Goal: Information Seeking & Learning: Learn about a topic

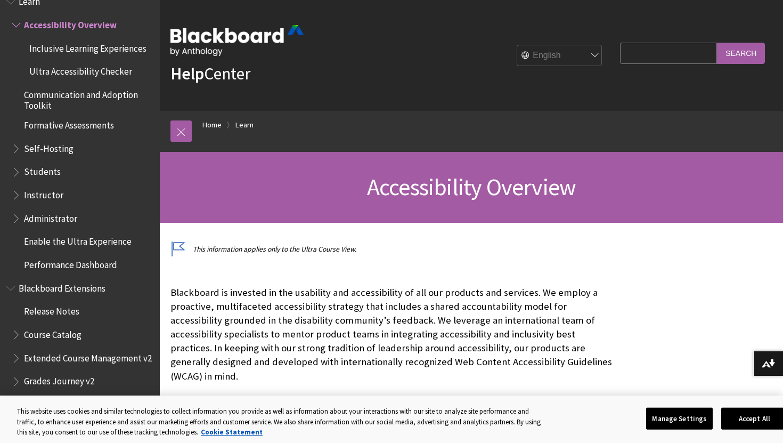
click at [49, 170] on span "Students" at bounding box center [42, 170] width 37 height 14
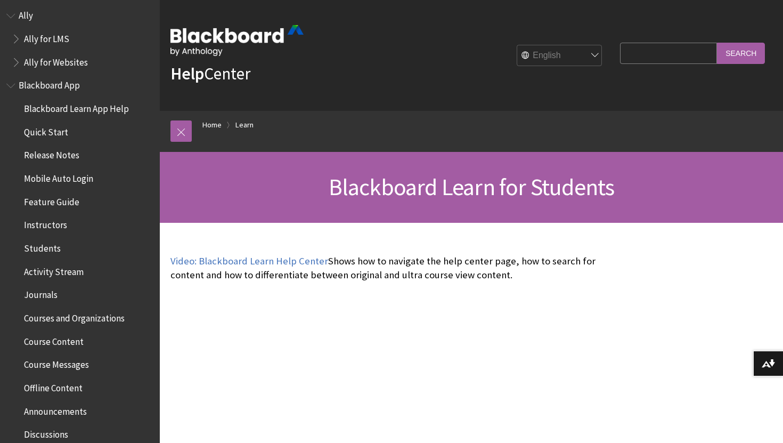
scroll to position [31, 0]
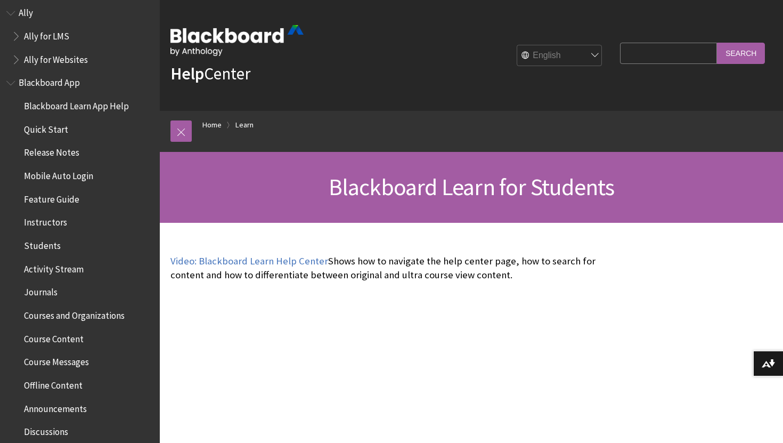
click at [50, 264] on span "Activity Stream" at bounding box center [54, 267] width 60 height 14
click at [47, 247] on span "Students" at bounding box center [42, 244] width 37 height 14
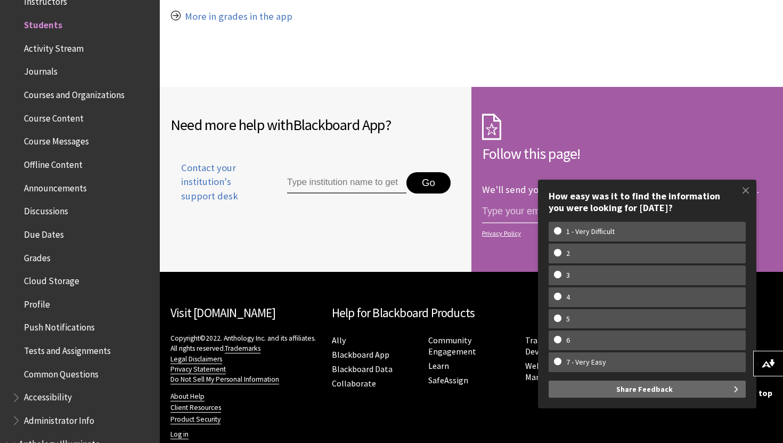
scroll to position [1292, 0]
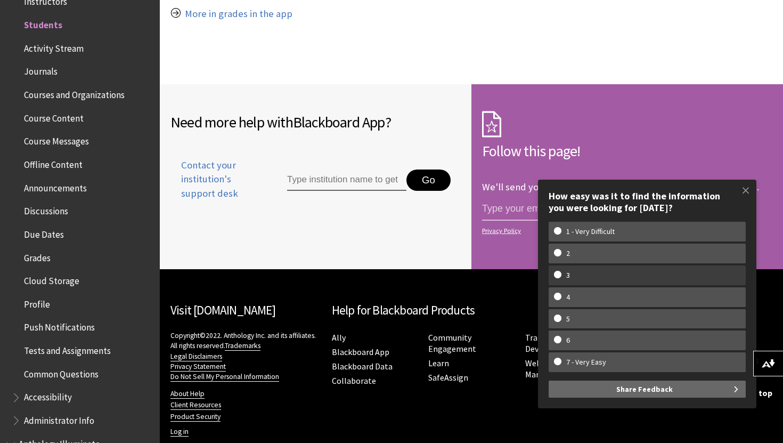
click at [588, 272] on w-span "3" at bounding box center [647, 275] width 186 height 9
click at [561, 272] on input "3" at bounding box center [557, 274] width 7 height 7
radio input "true"
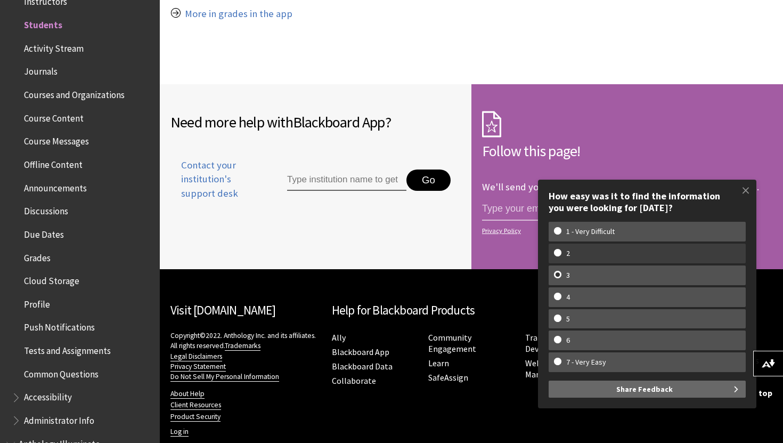
click at [583, 257] on w-span "2" at bounding box center [647, 253] width 186 height 9
click at [561, 256] on input "2" at bounding box center [557, 252] width 7 height 7
radio input "true"
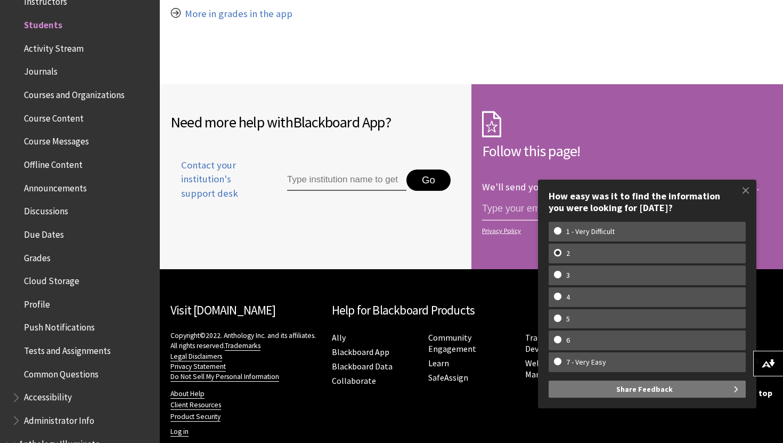
click at [715, 389] on button "Share Feedback" at bounding box center [647, 388] width 197 height 17
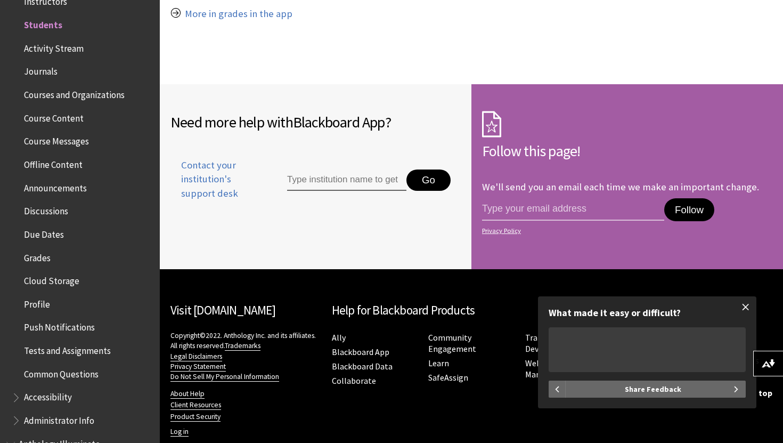
click at [746, 302] on span at bounding box center [746, 307] width 22 height 22
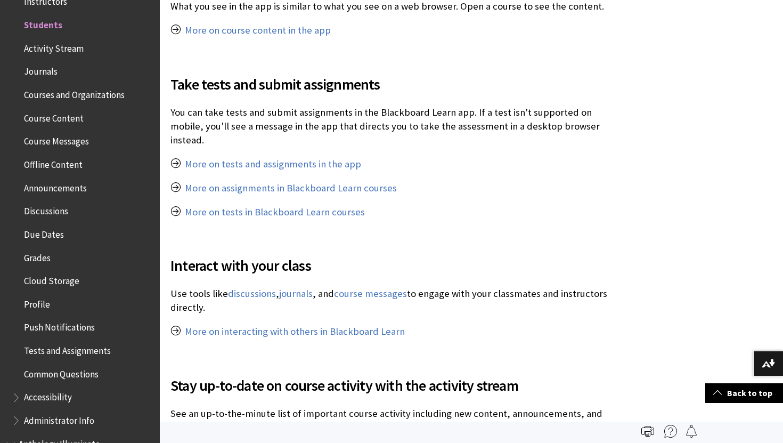
scroll to position [638, 0]
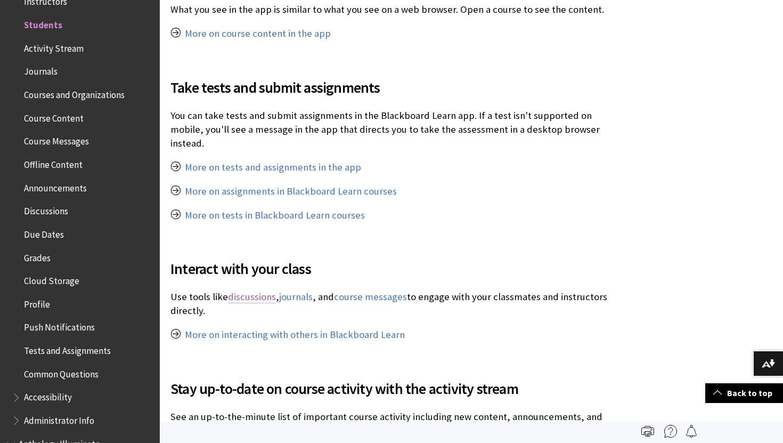
click at [240, 290] on link "discussions" at bounding box center [252, 296] width 48 height 13
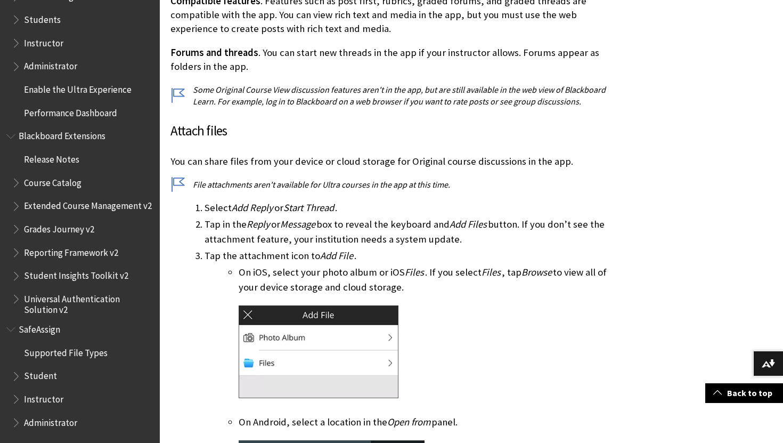
scroll to position [1314, 0]
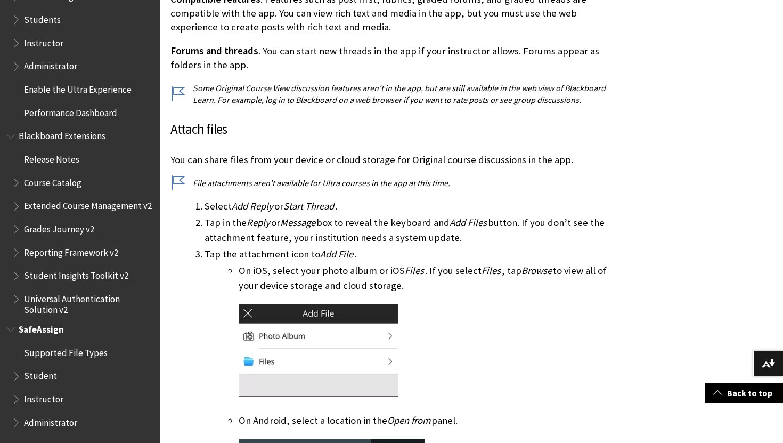
click at [58, 377] on span "Student" at bounding box center [83, 376] width 142 height 18
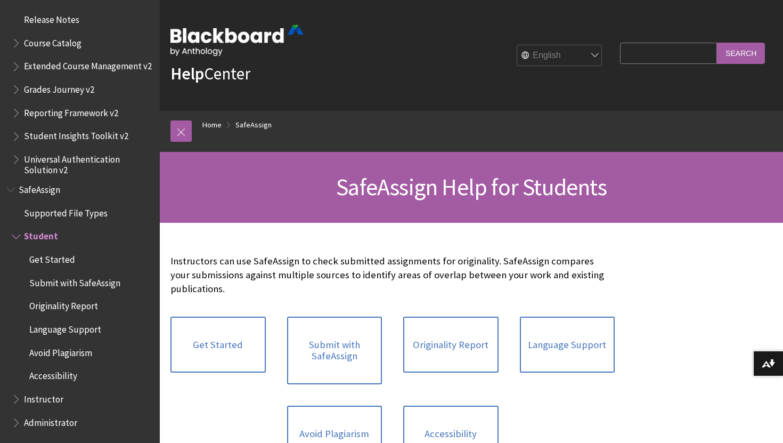
click at [688, 54] on input "Search Query" at bounding box center [668, 53] width 97 height 21
type input "roster"
click at [717, 43] on input "Search" at bounding box center [741, 53] width 48 height 21
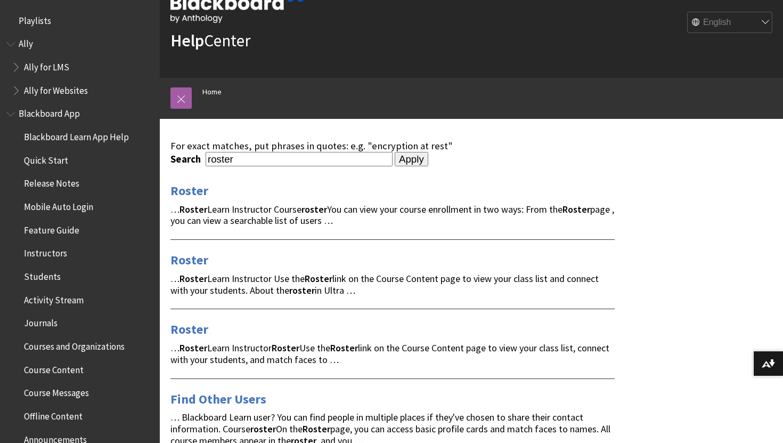
scroll to position [34, 0]
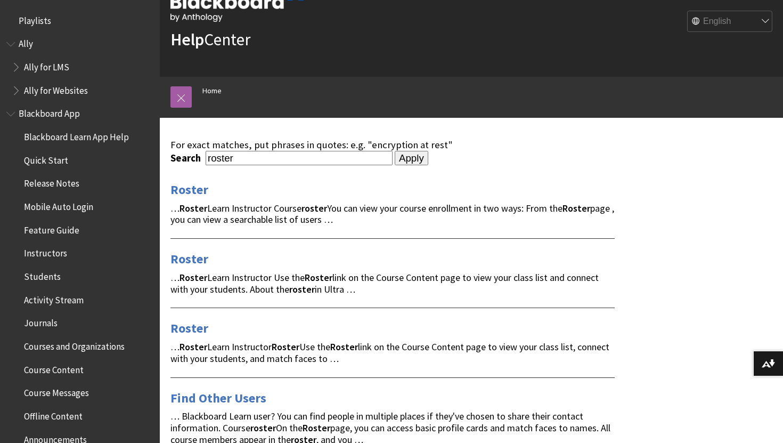
click at [577, 206] on strong "Roster" at bounding box center [577, 208] width 28 height 12
click at [194, 184] on link "Roster" at bounding box center [189, 189] width 38 height 17
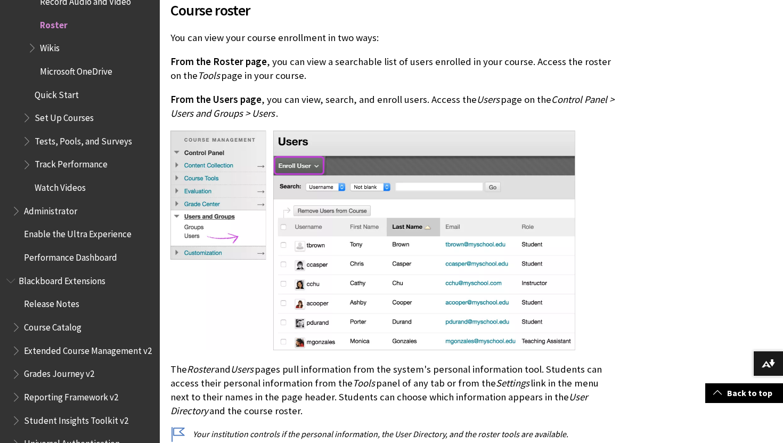
scroll to position [355, 0]
click at [225, 57] on span "From the Roster page" at bounding box center [218, 61] width 96 height 12
click at [225, 67] on span "From the Roster page" at bounding box center [218, 61] width 96 height 12
click at [268, 54] on div "Course roster You can view your course enrollment in two ways: From the Roster …" at bounding box center [392, 213] width 444 height 454
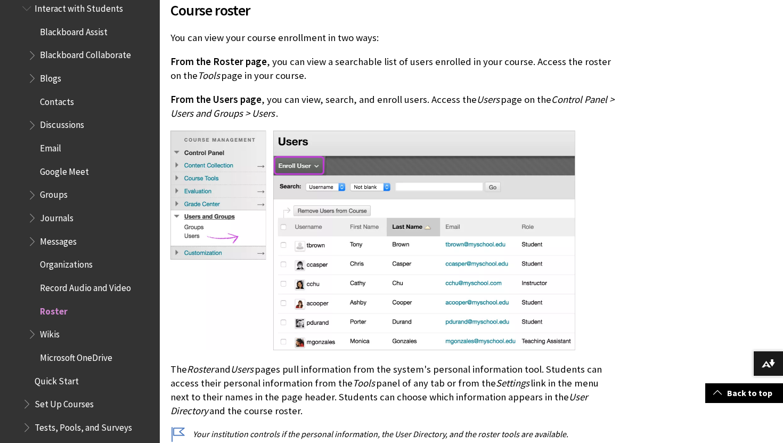
scroll to position [361, 0]
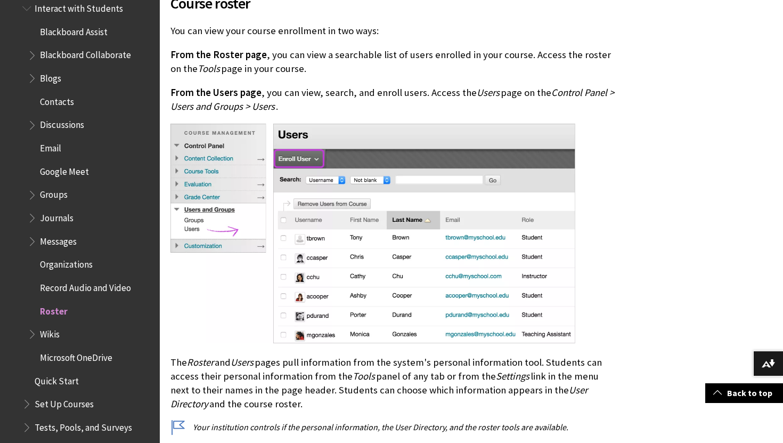
click at [221, 97] on span "From the Users page" at bounding box center [215, 92] width 91 height 12
click at [225, 94] on span "From the Users page" at bounding box center [215, 92] width 91 height 12
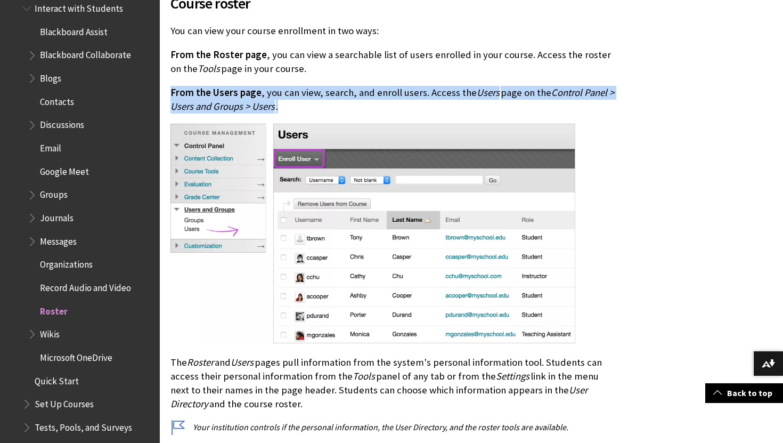
click at [225, 94] on span "From the Users page" at bounding box center [215, 92] width 91 height 12
click at [267, 143] on img at bounding box center [372, 233] width 405 height 219
click at [276, 143] on img at bounding box center [372, 233] width 405 height 219
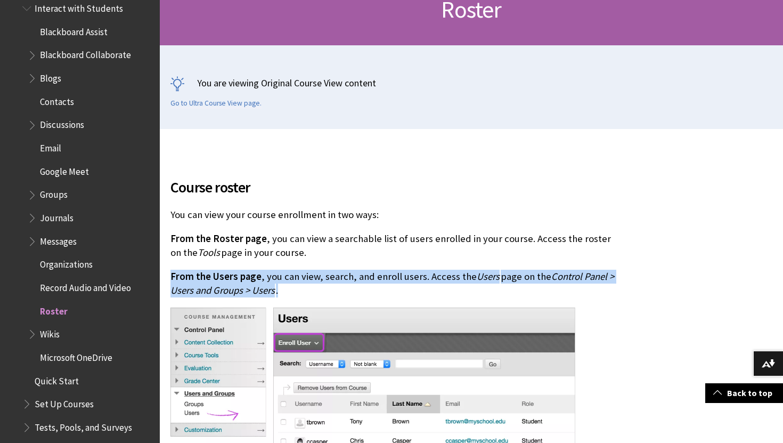
scroll to position [180, 0]
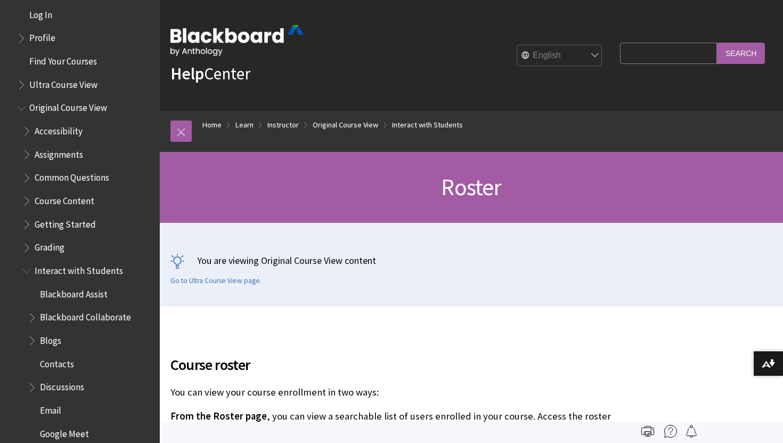
click at [663, 44] on input "Search Query" at bounding box center [668, 53] width 97 height 21
type input "where is control panel"
click at [717, 43] on input "Search" at bounding box center [741, 53] width 48 height 21
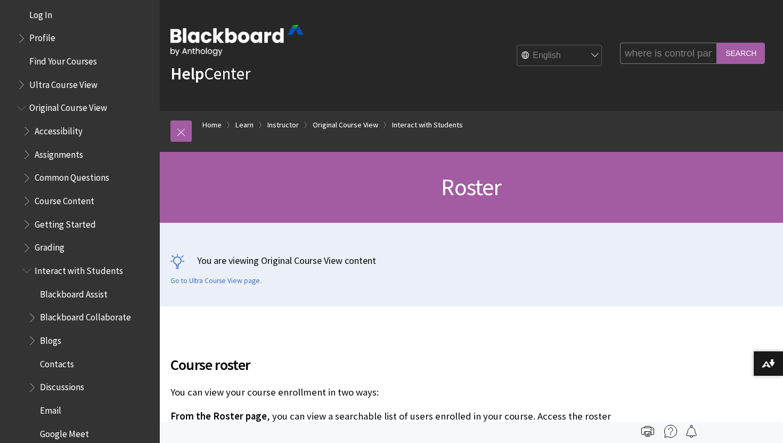
click at [735, 43] on input "Search" at bounding box center [741, 53] width 48 height 21
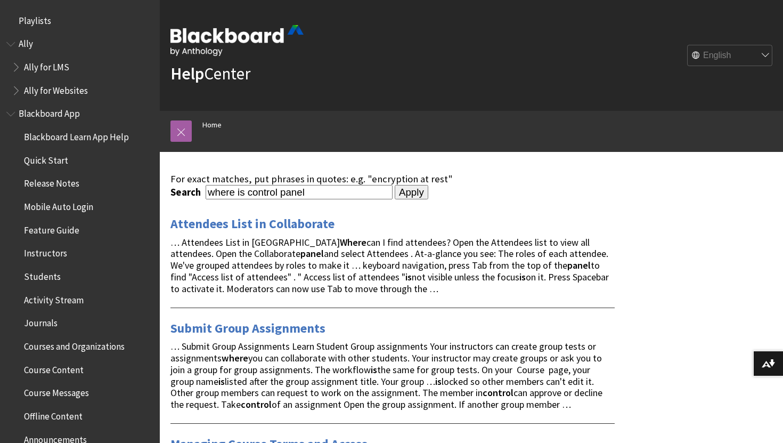
click at [729, 55] on select "English عربية Català Cymraeg Deutsch Español Suomi Français עברית Italiano 日本語 …" at bounding box center [730, 55] width 85 height 21
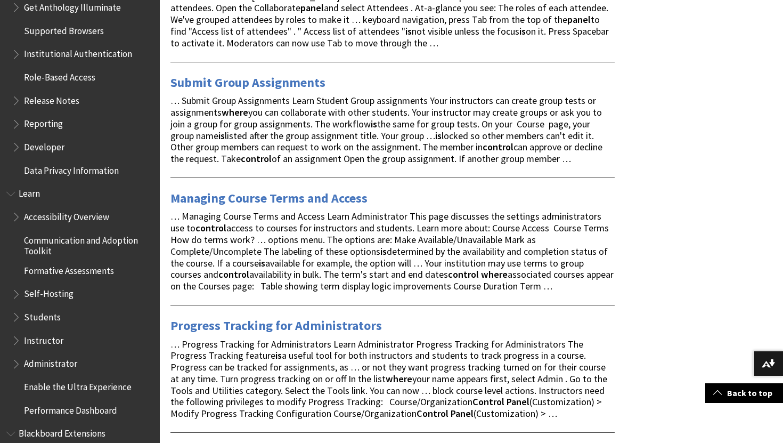
scroll to position [707, 0]
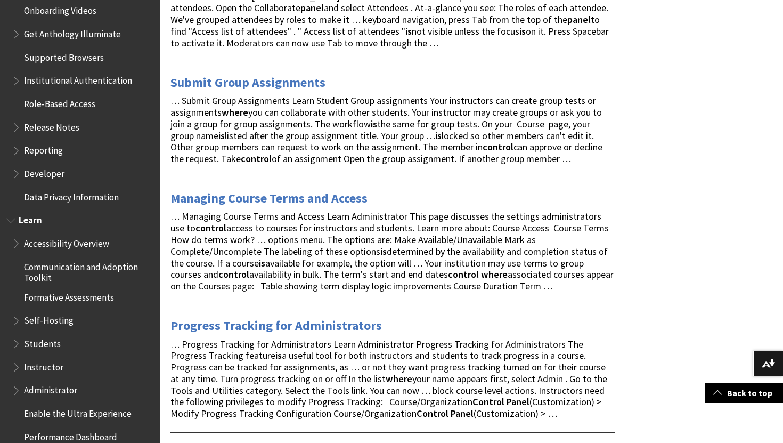
click at [12, 221] on span "Book outline for Blackboard Learn Help" at bounding box center [11, 217] width 11 height 13
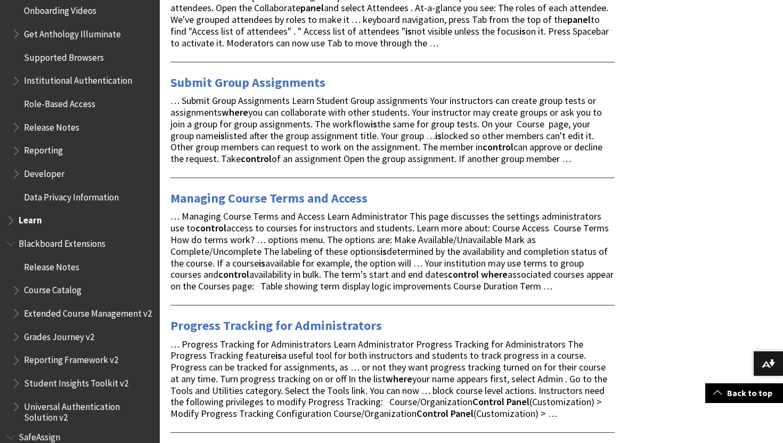
click at [93, 156] on span "Reporting" at bounding box center [83, 151] width 142 height 18
click at [43, 173] on span "Developer" at bounding box center [44, 172] width 40 height 14
click at [47, 197] on span "Data Privacy Information" at bounding box center [71, 195] width 95 height 14
click at [48, 200] on span "Data Privacy Information" at bounding box center [76, 195] width 104 height 14
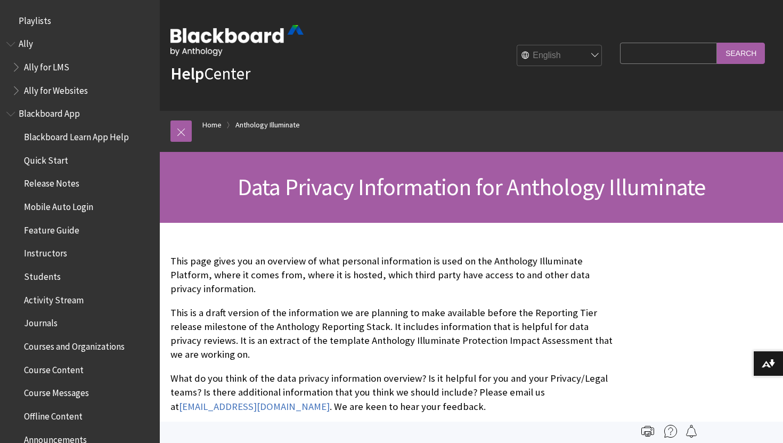
scroll to position [880, 0]
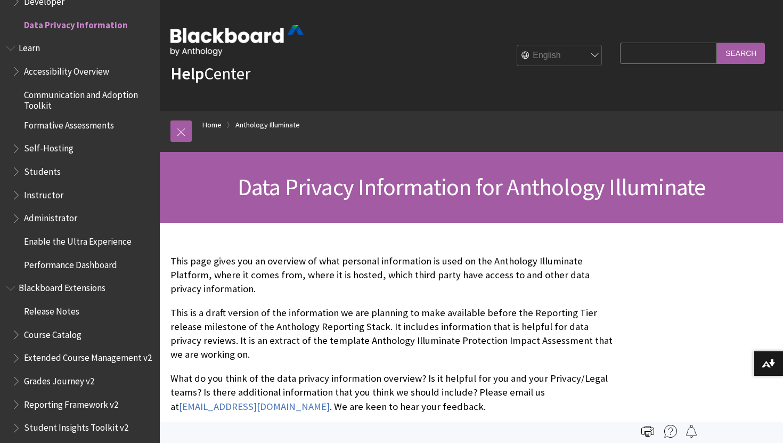
click at [647, 56] on input "Search Query" at bounding box center [668, 53] width 97 height 21
type input "control panel"
click at [717, 43] on input "Search" at bounding box center [741, 53] width 48 height 21
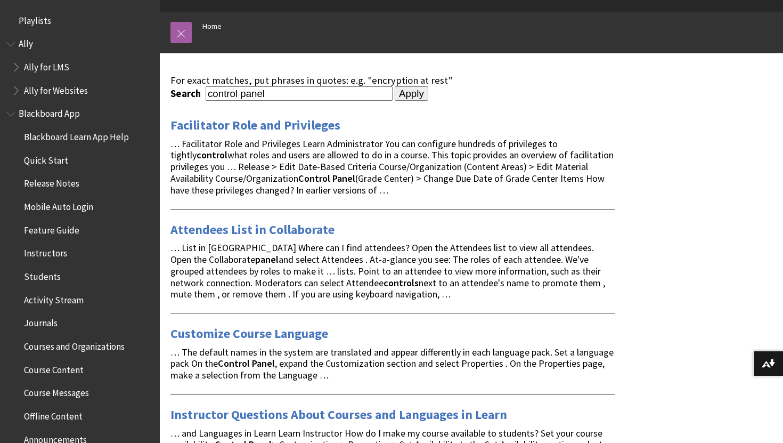
scroll to position [99, 0]
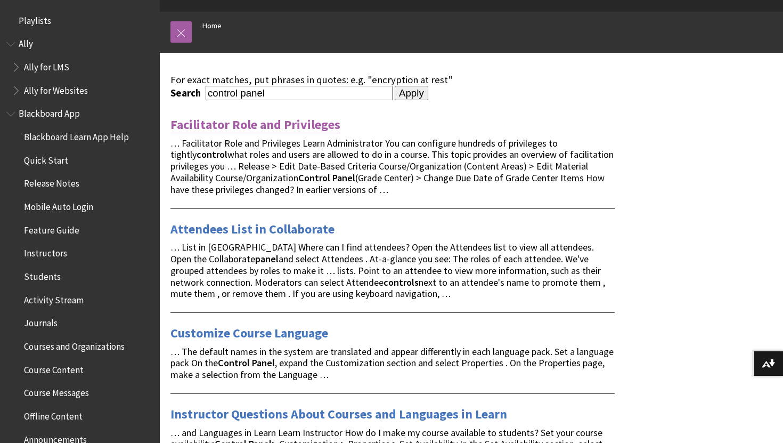
click at [234, 121] on link "Facilitator Role and Privileges" at bounding box center [255, 124] width 170 height 17
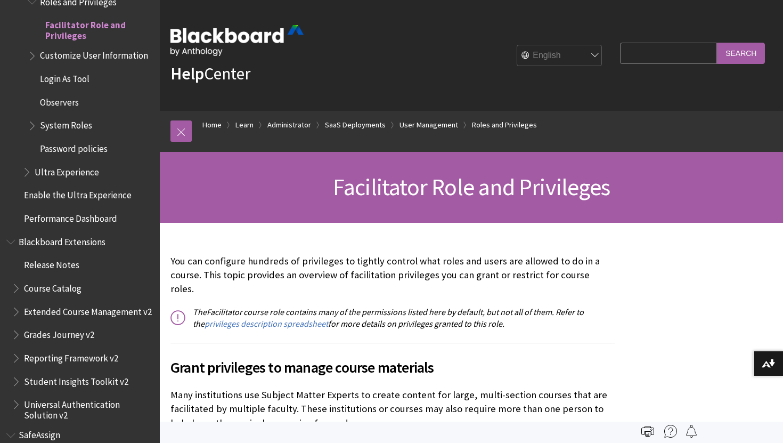
click at [656, 48] on input "Search Query" at bounding box center [668, 53] width 97 height 21
type input "course management"
click at [717, 43] on input "Search" at bounding box center [741, 53] width 48 height 21
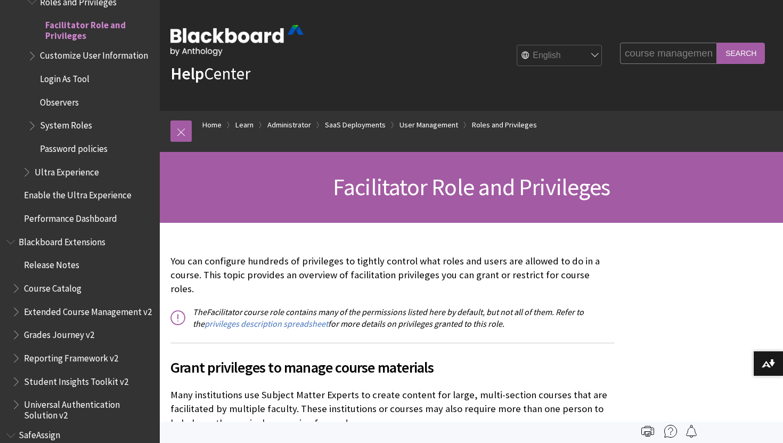
click at [680, 58] on input "course management" at bounding box center [668, 53] width 97 height 21
click at [763, 51] on input "Search" at bounding box center [741, 53] width 48 height 21
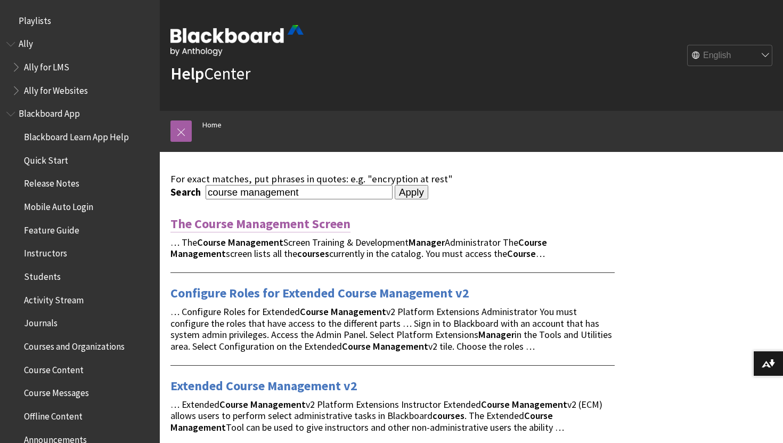
click at [287, 227] on link "The Course Management Screen" at bounding box center [260, 223] width 180 height 17
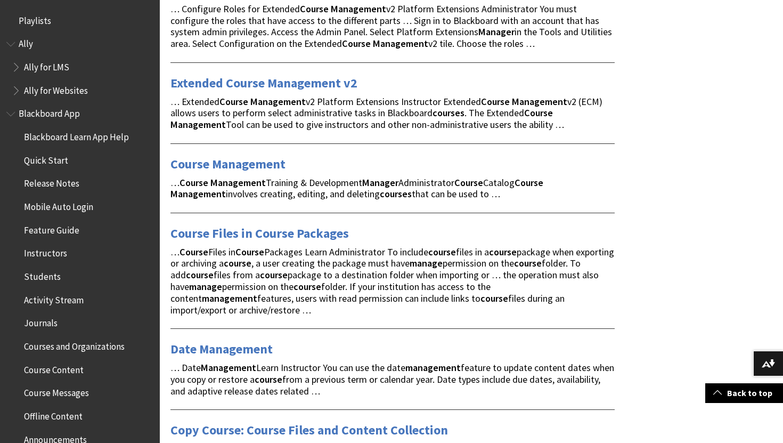
scroll to position [298, 0]
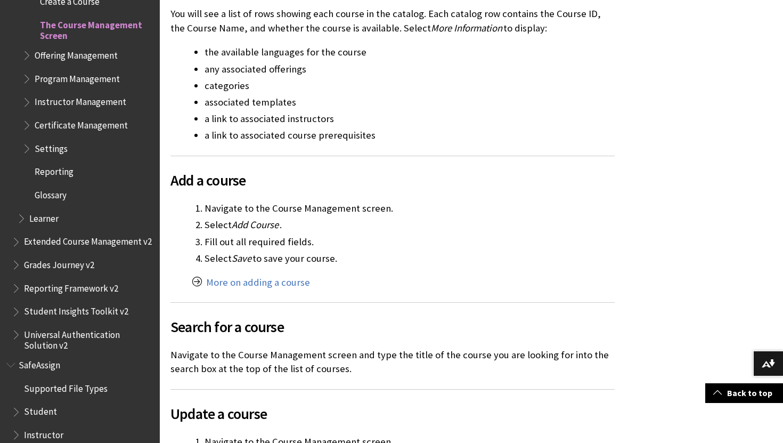
scroll to position [394, 0]
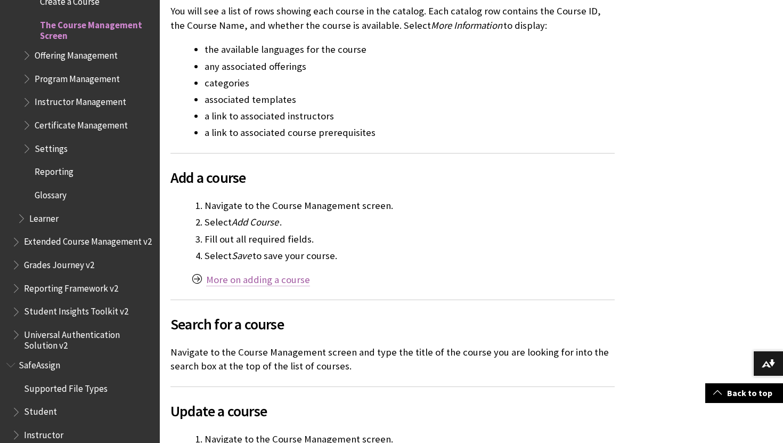
click at [254, 279] on link "More on adding a course" at bounding box center [258, 279] width 104 height 13
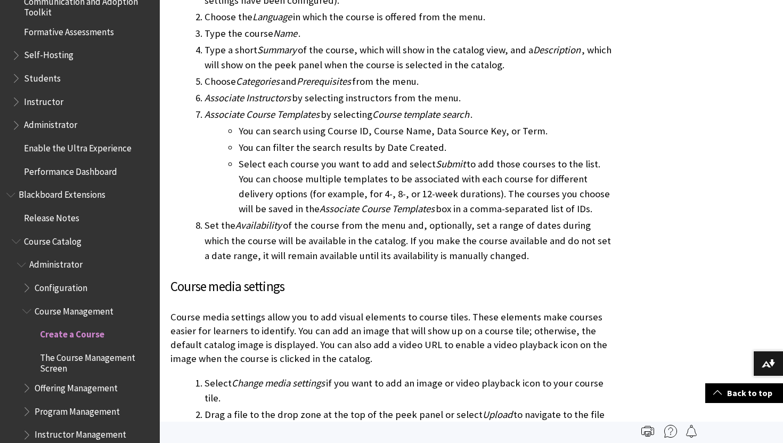
scroll to position [966, 0]
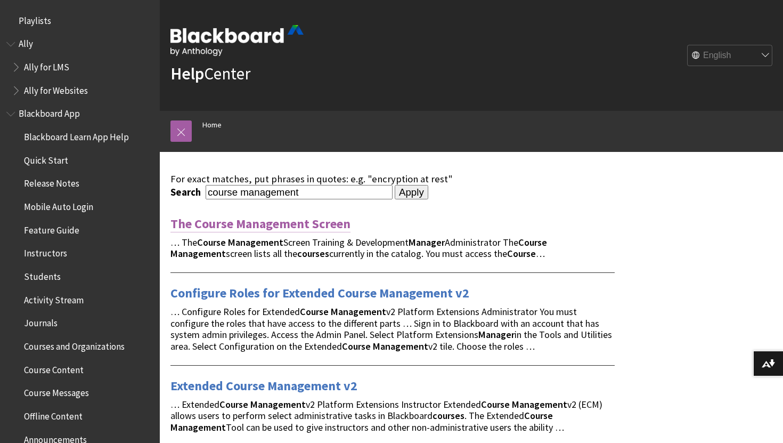
click at [250, 221] on link "The Course Management Screen" at bounding box center [260, 223] width 180 height 17
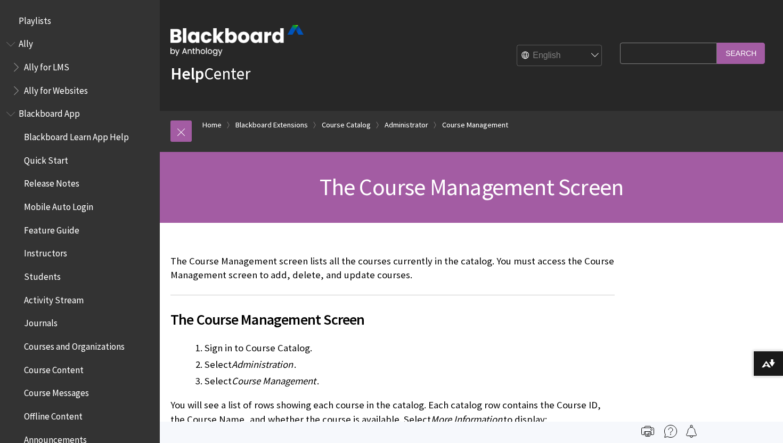
scroll to position [1305, 0]
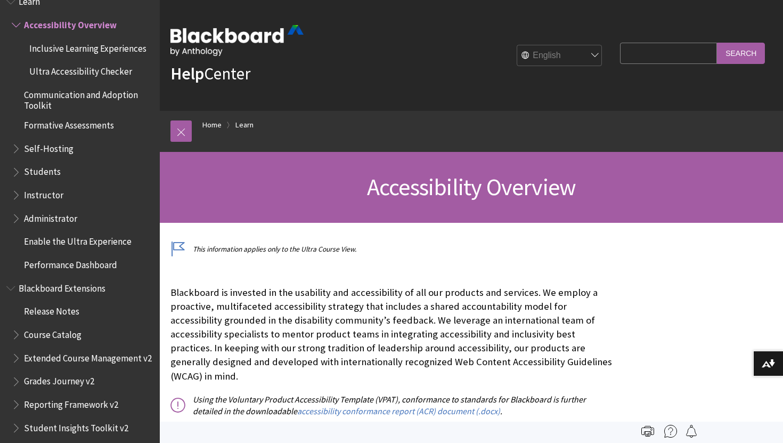
scroll to position [922, 0]
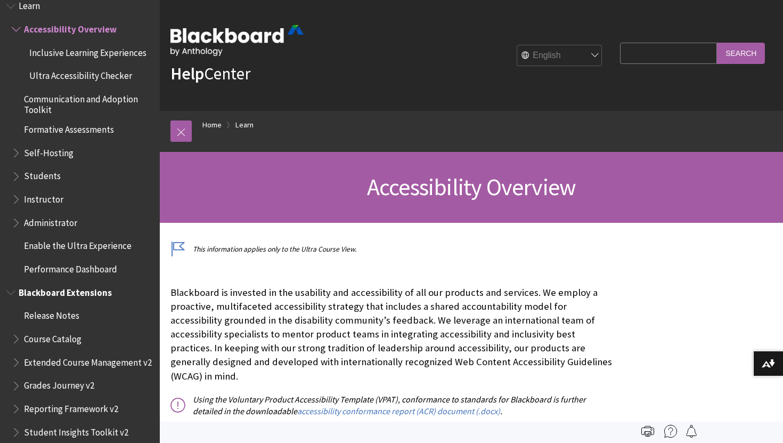
click at [52, 342] on span "Course Catalog" at bounding box center [53, 337] width 58 height 14
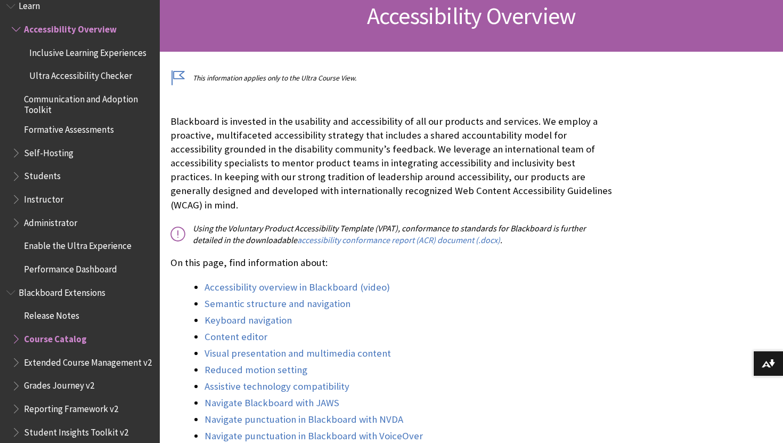
scroll to position [199, 0]
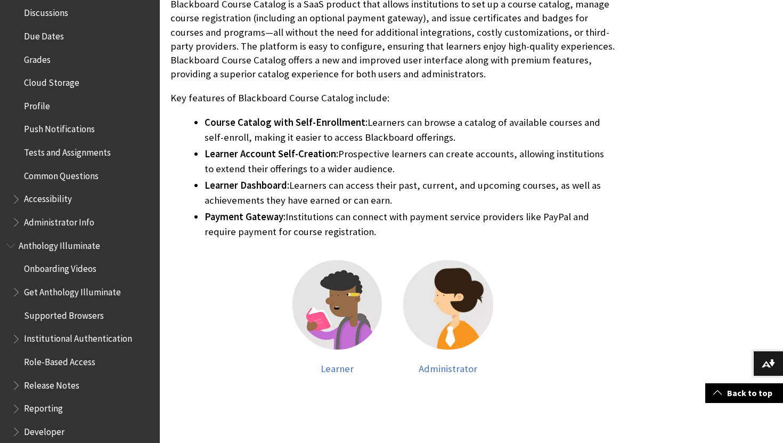
scroll to position [351, 0]
click at [339, 308] on img at bounding box center [337, 304] width 90 height 90
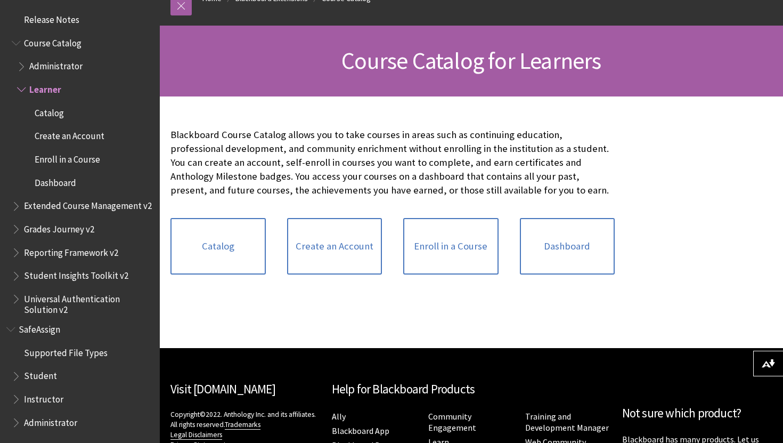
scroll to position [129, 0]
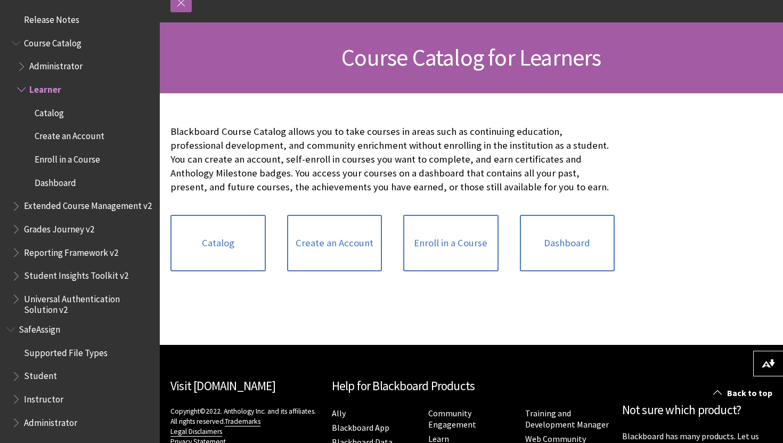
click at [546, 273] on div "Dashboard" at bounding box center [567, 243] width 117 height 78
click at [547, 254] on link "Dashboard" at bounding box center [567, 243] width 95 height 56
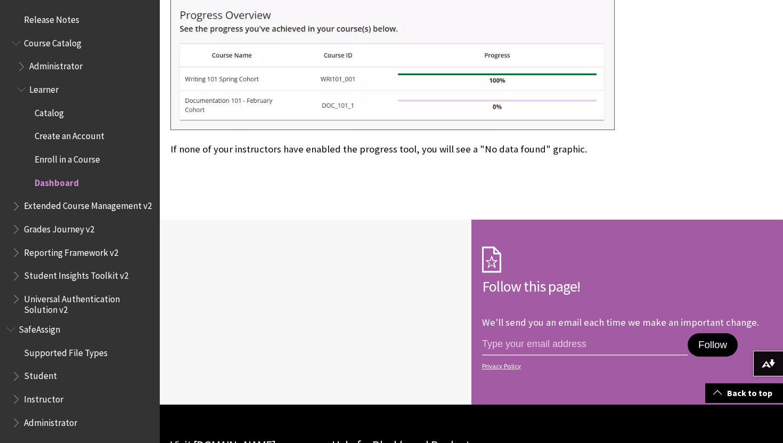
scroll to position [3207, 0]
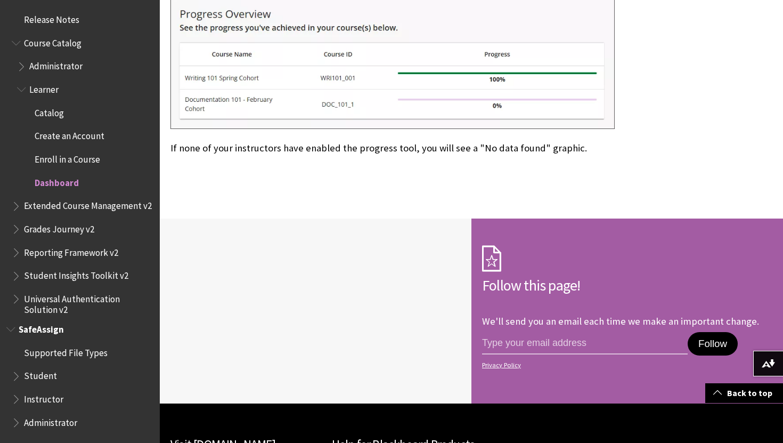
click at [74, 385] on ul "Supported File Types Student Instructor Administrator" at bounding box center [79, 388] width 147 height 88
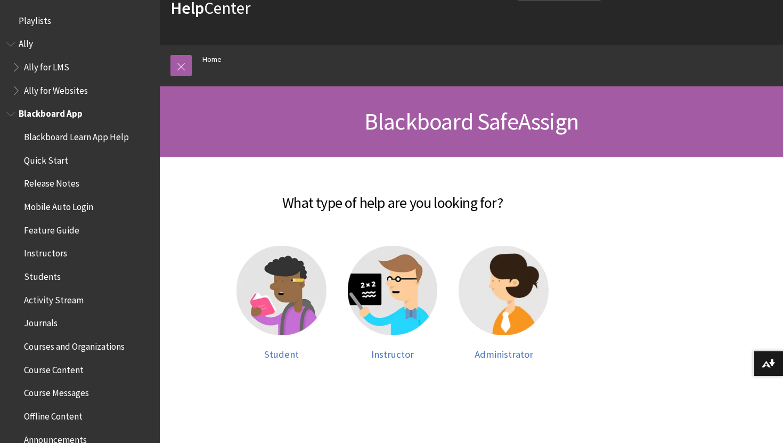
click at [64, 270] on span "Students" at bounding box center [83, 276] width 142 height 18
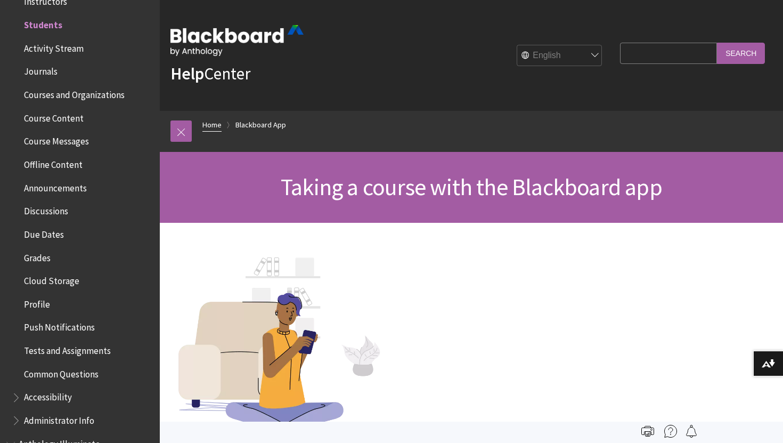
click at [217, 123] on link "Home" at bounding box center [211, 124] width 19 height 13
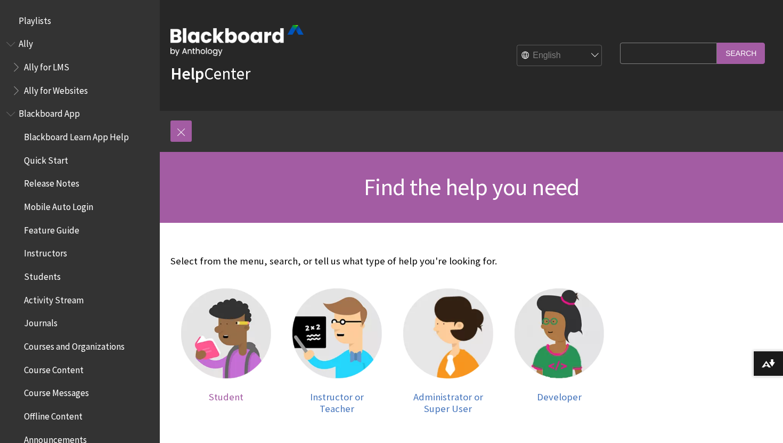
click at [207, 351] on img at bounding box center [226, 333] width 90 height 90
